Goal: Find specific page/section: Find specific page/section

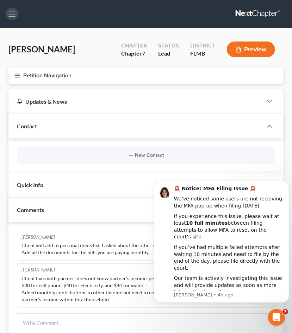
click at [17, 14] on button "button" at bounding box center [12, 14] width 13 height 13
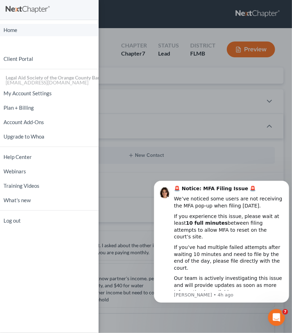
click at [7, 30] on link "Home" at bounding box center [49, 30] width 98 height 12
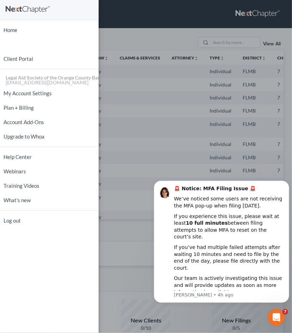
click at [159, 84] on div "Home New Case Client Portal Legal Aid Society of the Orange County Bar Associat…" at bounding box center [146, 166] width 292 height 333
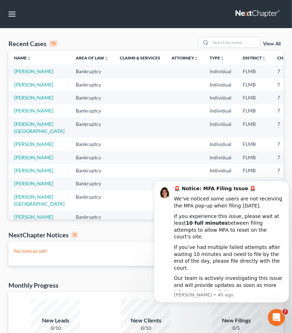
click at [250, 14] on link at bounding box center [257, 14] width 45 height 13
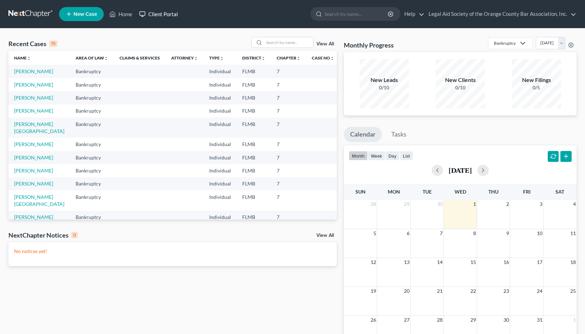
click at [174, 13] on link "Client Portal" at bounding box center [159, 14] width 46 height 13
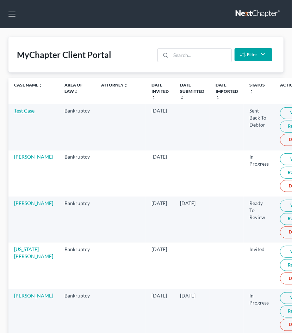
click at [23, 109] on link "Test Case" at bounding box center [24, 111] width 20 height 6
select select "10"
click at [280, 112] on link "View" at bounding box center [295, 113] width 31 height 12
